Goal: Find specific page/section: Find specific page/section

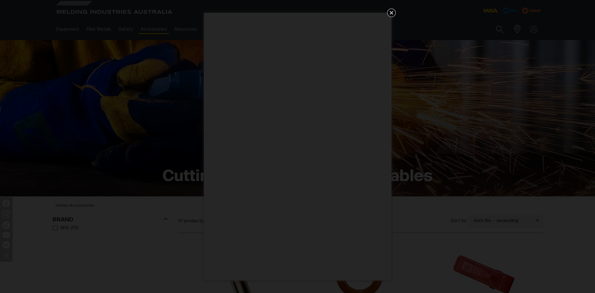
click at [392, 12] on icon "Get 5 WIA Welding Guides Free!" at bounding box center [392, 13] width 4 height 4
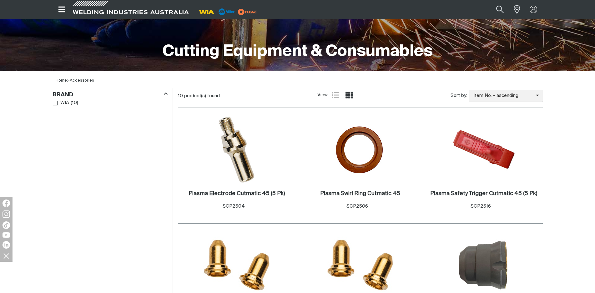
scroll to position [188, 0]
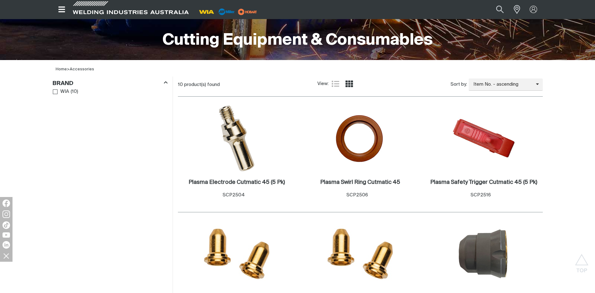
scroll to position [125, 0]
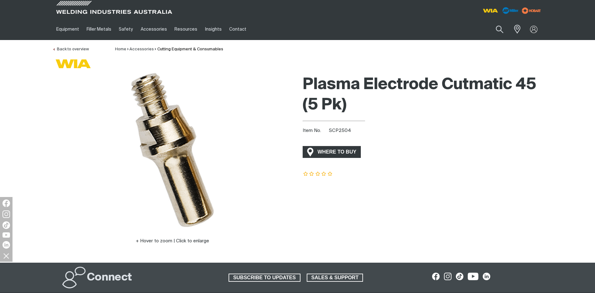
click at [343, 152] on span "WHERE TO BUY" at bounding box center [337, 152] width 47 height 10
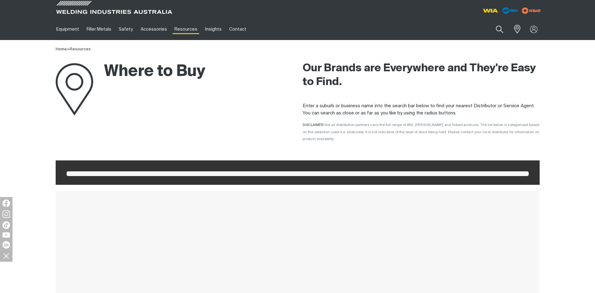
click at [77, 171] on span at bounding box center [298, 173] width 462 height 5
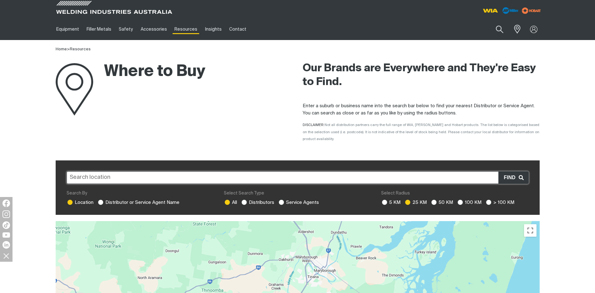
click at [84, 171] on input "text" at bounding box center [298, 177] width 462 height 13
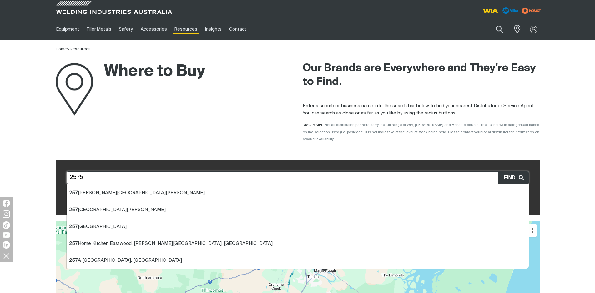
drag, startPoint x: 84, startPoint y: 170, endPoint x: 62, endPoint y: 169, distance: 21.3
click at [62, 169] on div "[STREET_ADDRESS][PERSON_NAME][PERSON_NAME] [STREET_ADDRESS][PERSON_NAME] [STREE…" at bounding box center [298, 187] width 484 height 55
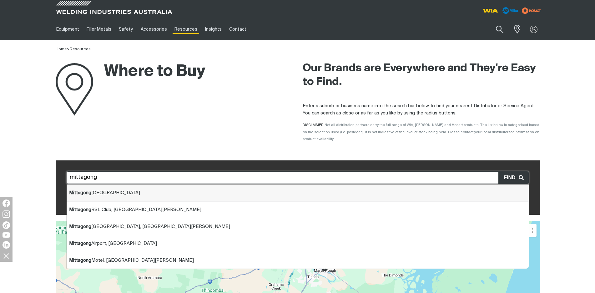
click at [93, 191] on span "Mittagong [GEOGRAPHIC_DATA]" at bounding box center [104, 193] width 71 height 5
type input "Mittagong [GEOGRAPHIC_DATA]"
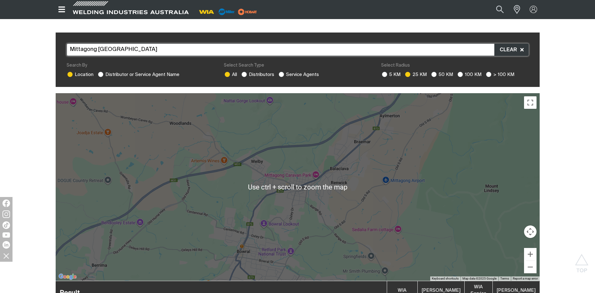
scroll to position [121, 0]
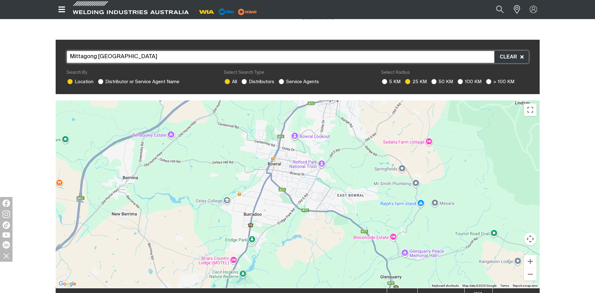
drag, startPoint x: 389, startPoint y: 188, endPoint x: 420, endPoint y: 92, distance: 100.6
click at [420, 92] on div "Store locator [GEOGRAPHIC_DATA] [GEOGRAPHIC_DATA] [GEOGRAPHIC_DATA] [GEOGRAPHIC…" at bounding box center [298, 198] width 484 height 317
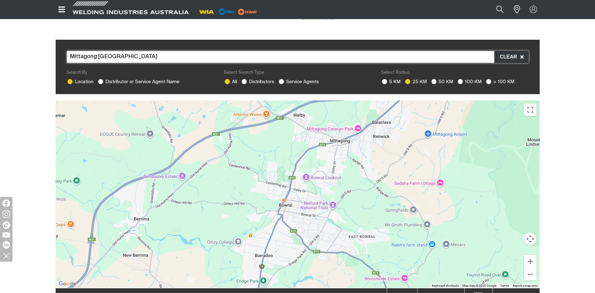
drag, startPoint x: 304, startPoint y: 237, endPoint x: 316, endPoint y: 279, distance: 44.3
click at [316, 279] on div at bounding box center [298, 194] width 484 height 188
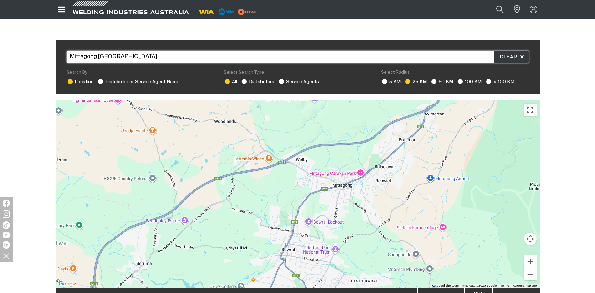
drag, startPoint x: 263, startPoint y: 164, endPoint x: 264, endPoint y: 205, distance: 40.7
click at [264, 205] on div at bounding box center [298, 194] width 484 height 188
click at [522, 55] on icon at bounding box center [522, 56] width 3 height 3
